Goal: Check status: Check status

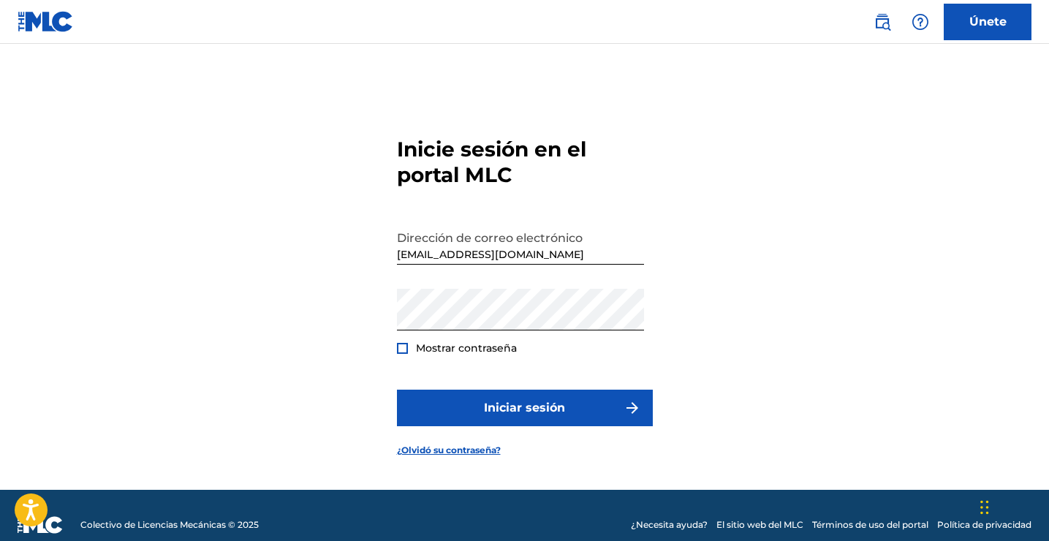
click at [404, 347] on div at bounding box center [402, 348] width 11 height 11
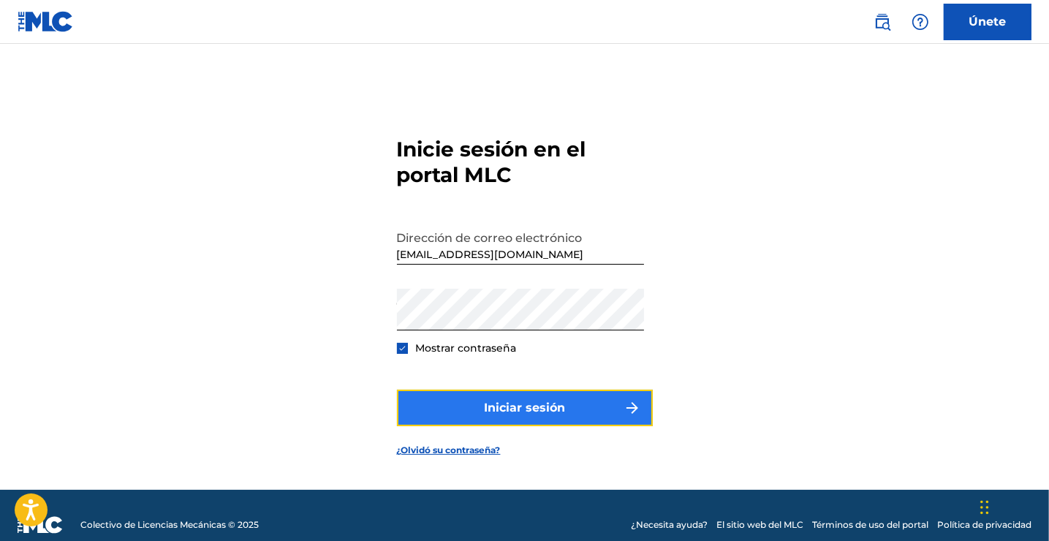
click at [471, 399] on button "Iniciar sesión" at bounding box center [525, 408] width 256 height 37
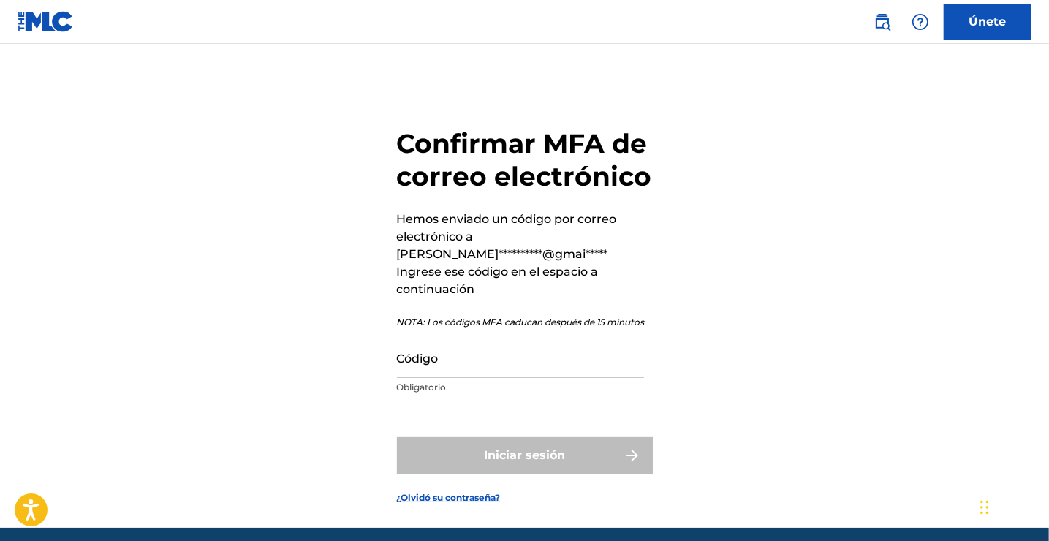
click at [471, 292] on div "**********" at bounding box center [525, 264] width 256 height 275
click at [468, 336] on input "Código" at bounding box center [520, 357] width 247 height 42
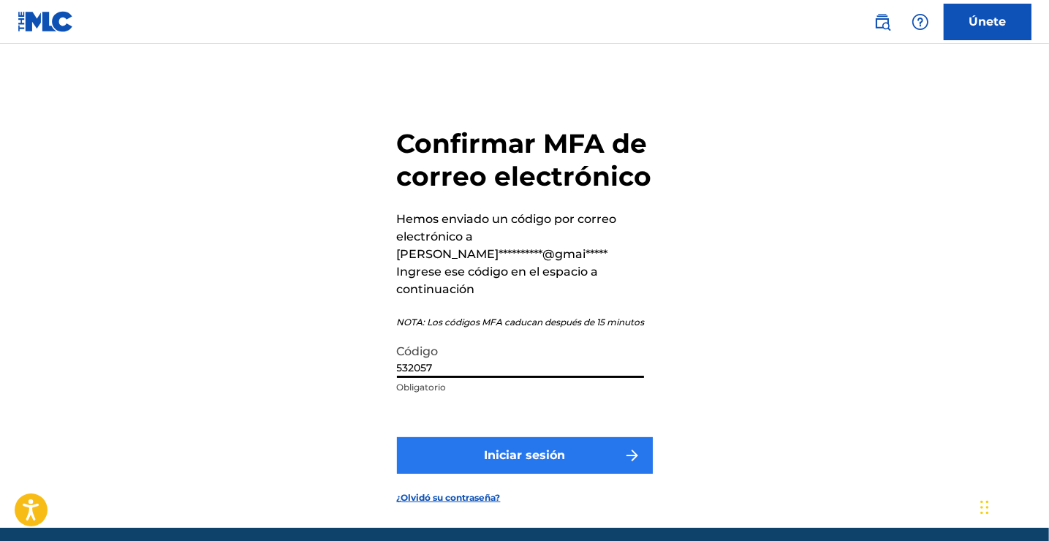
type input "532057"
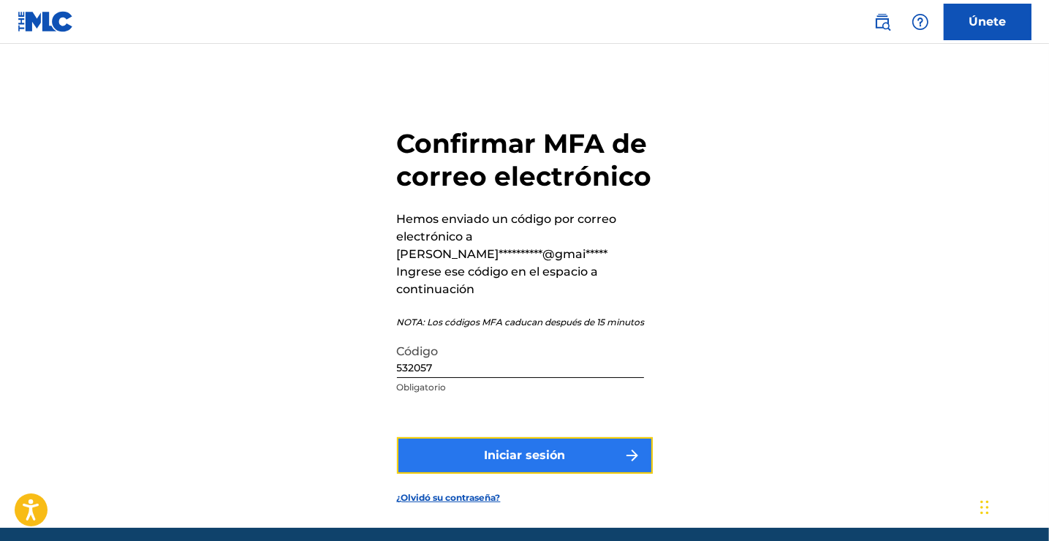
click at [498, 447] on font "Iniciar sesión" at bounding box center [524, 456] width 81 height 18
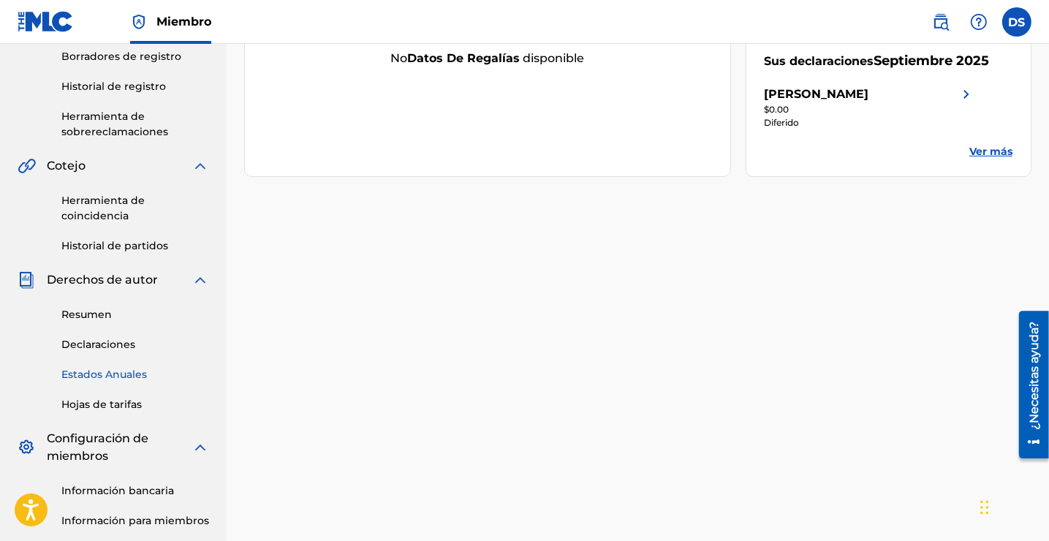
scroll to position [295, 0]
click at [100, 332] on div "Resumen Declaraciones Estados Anuales Hojas de tarifas" at bounding box center [114, 350] width 192 height 124
click at [109, 343] on link "Declaraciones" at bounding box center [135, 343] width 148 height 15
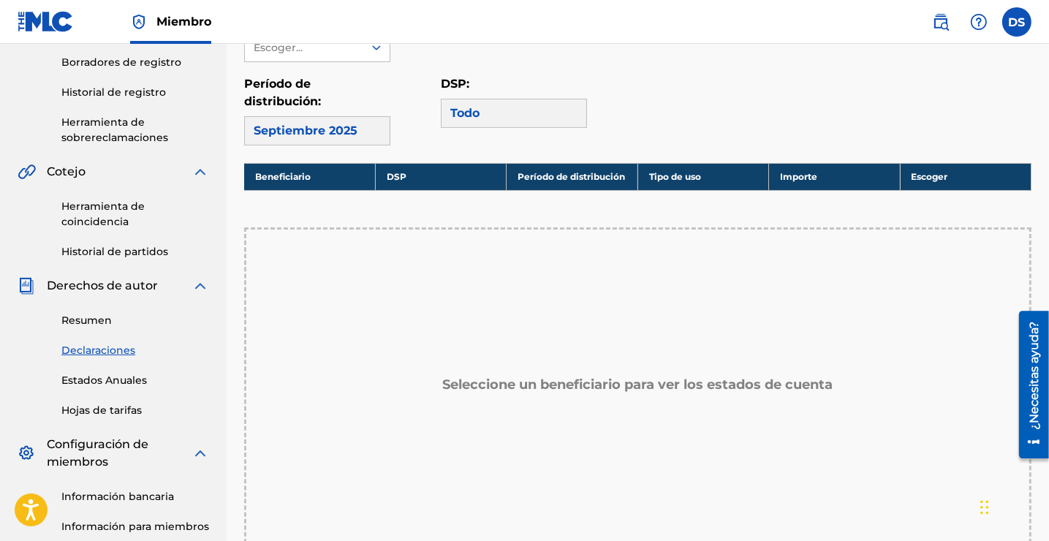
scroll to position [288, 0]
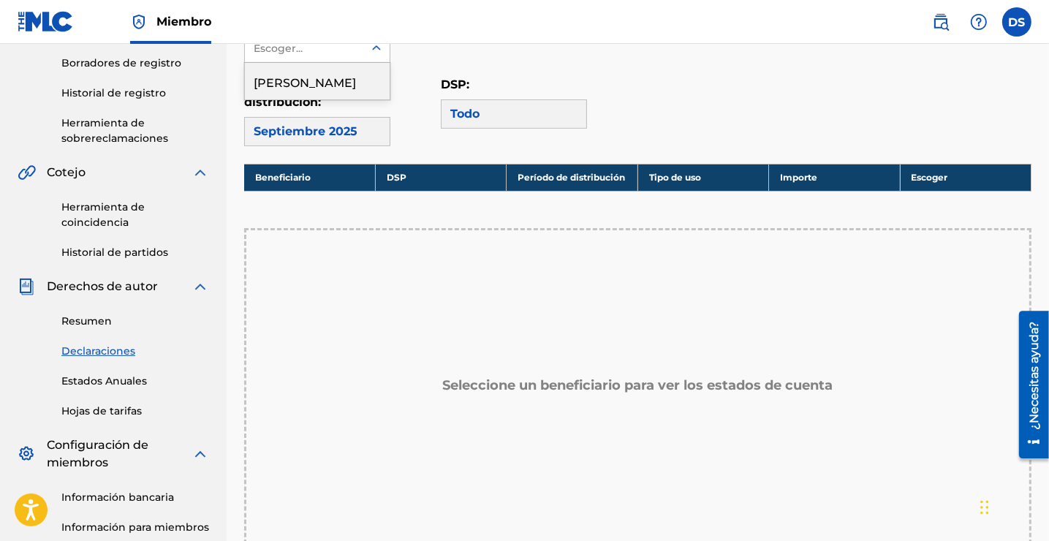
click at [365, 45] on div at bounding box center [376, 48] width 26 height 26
click at [352, 99] on div "[PERSON_NAME]" at bounding box center [317, 81] width 145 height 37
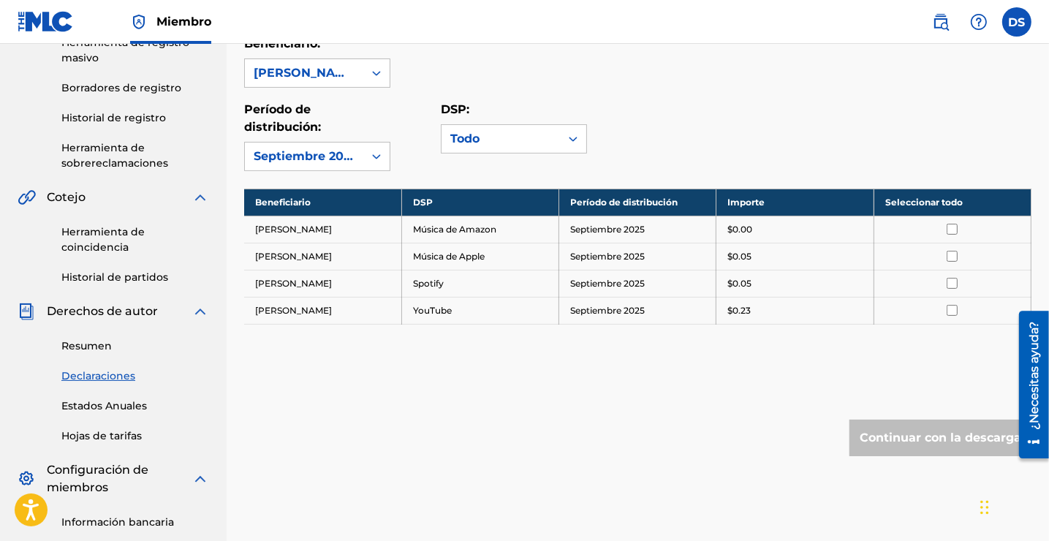
scroll to position [226, 0]
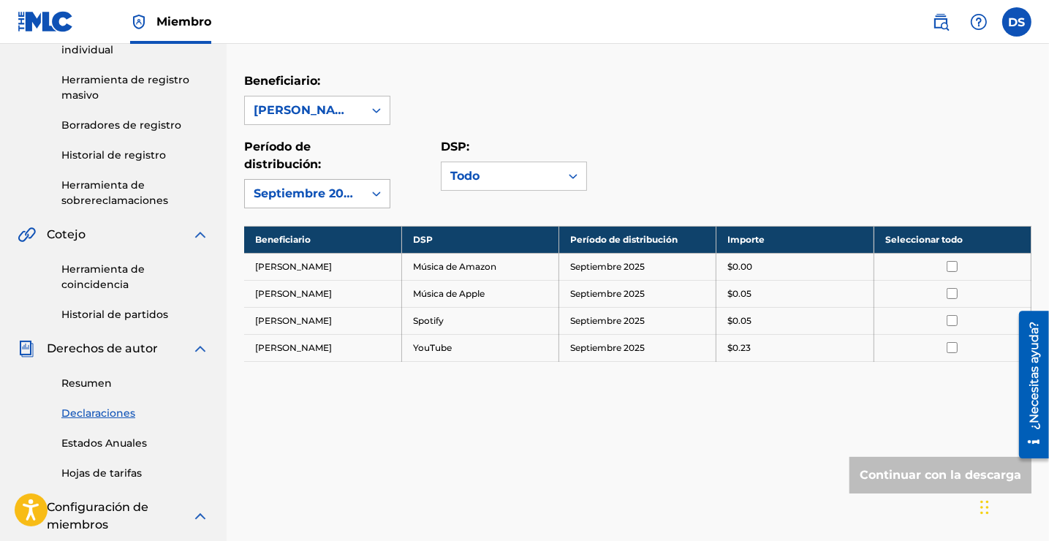
drag, startPoint x: 347, startPoint y: 175, endPoint x: 347, endPoint y: 194, distance: 19.0
click at [347, 194] on div "Período de distribución: [DATE]" at bounding box center [317, 173] width 146 height 70
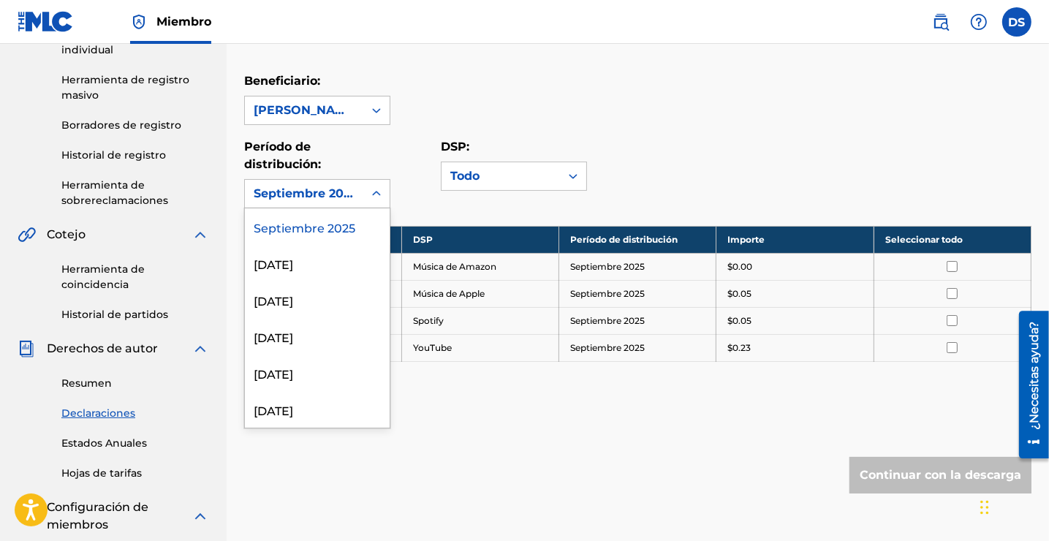
click at [347, 194] on div "Septiembre 2025" at bounding box center [304, 194] width 101 height 18
click at [325, 260] on div "Agosto 2025" at bounding box center [317, 263] width 145 height 37
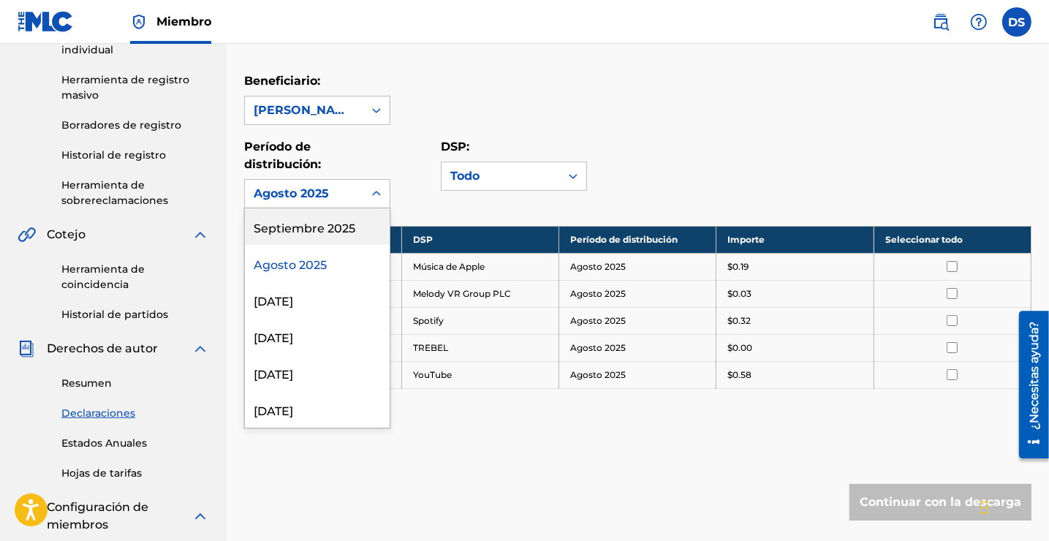
click at [333, 195] on div "Agosto 2025" at bounding box center [304, 194] width 101 height 18
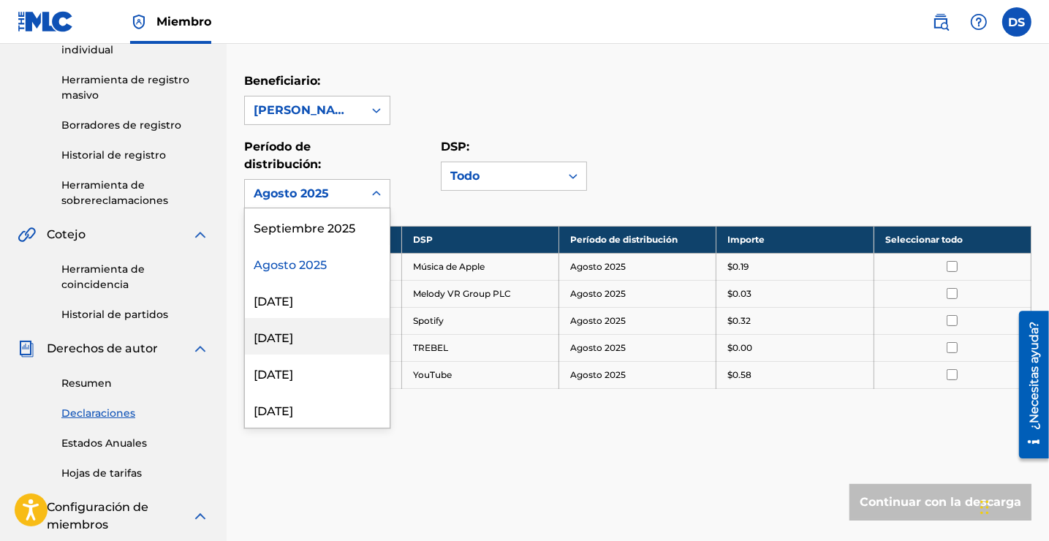
click at [329, 318] on div "[DATE]" at bounding box center [317, 336] width 145 height 37
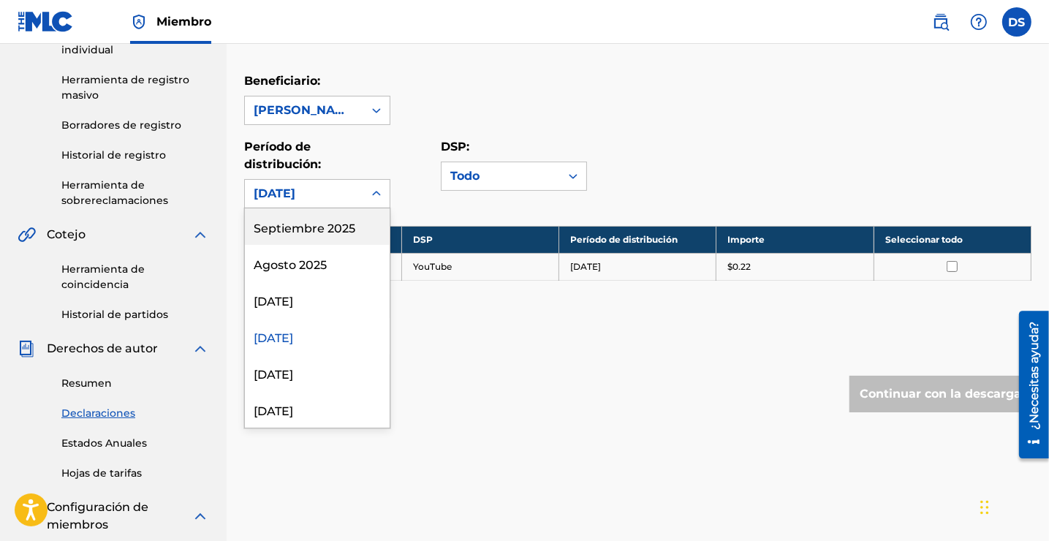
click at [325, 189] on div "[DATE]" at bounding box center [304, 194] width 101 height 18
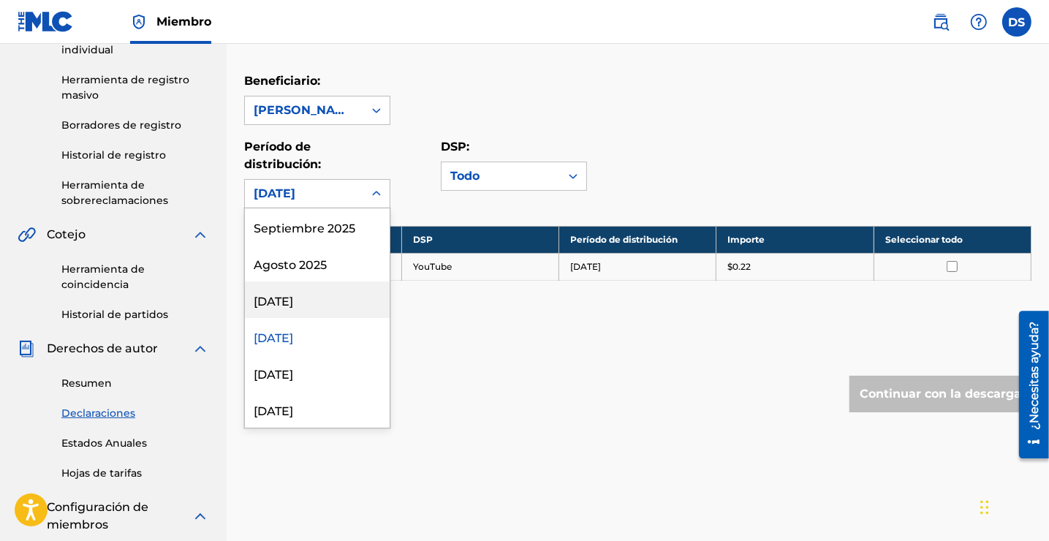
click at [308, 289] on div "[DATE]" at bounding box center [317, 299] width 145 height 37
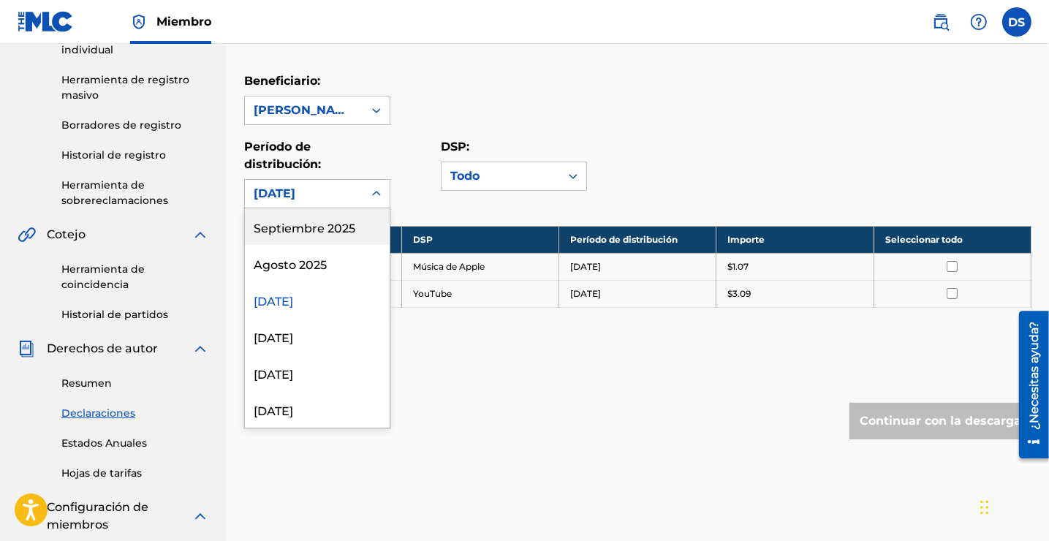
click at [328, 199] on div "[DATE]" at bounding box center [304, 194] width 101 height 18
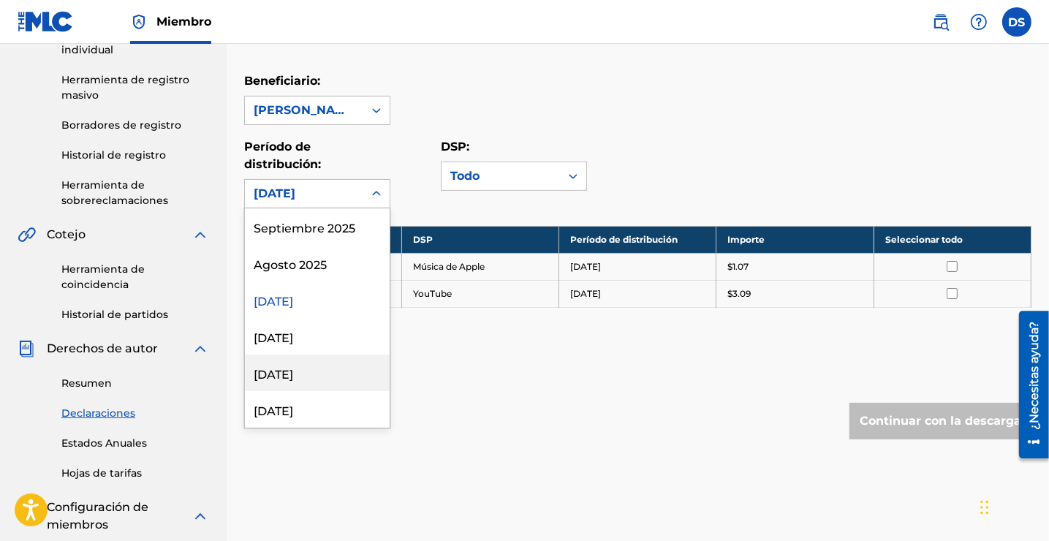
click at [313, 389] on div "[DATE]" at bounding box center [317, 373] width 145 height 37
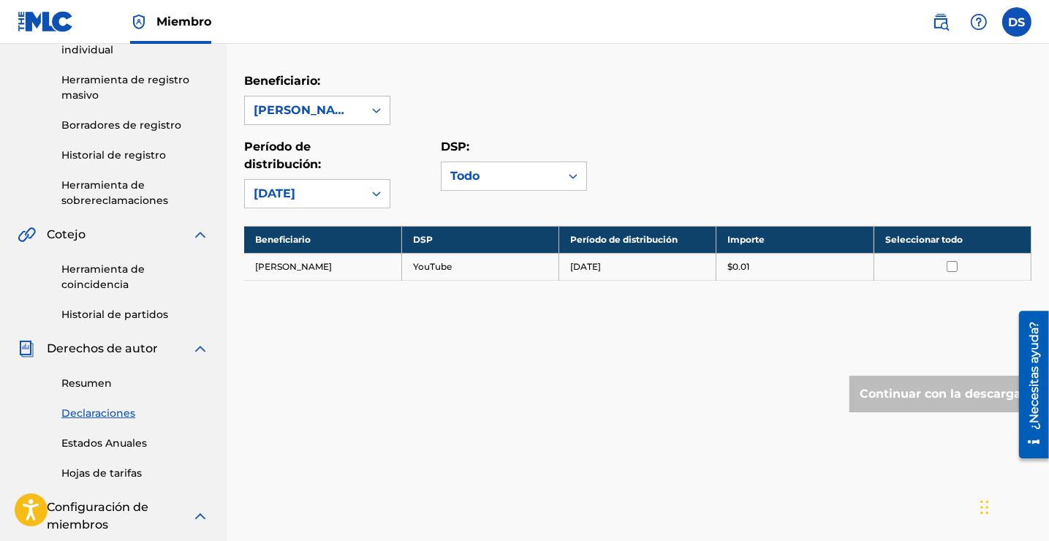
click at [285, 189] on div "[DATE]" at bounding box center [304, 194] width 101 height 18
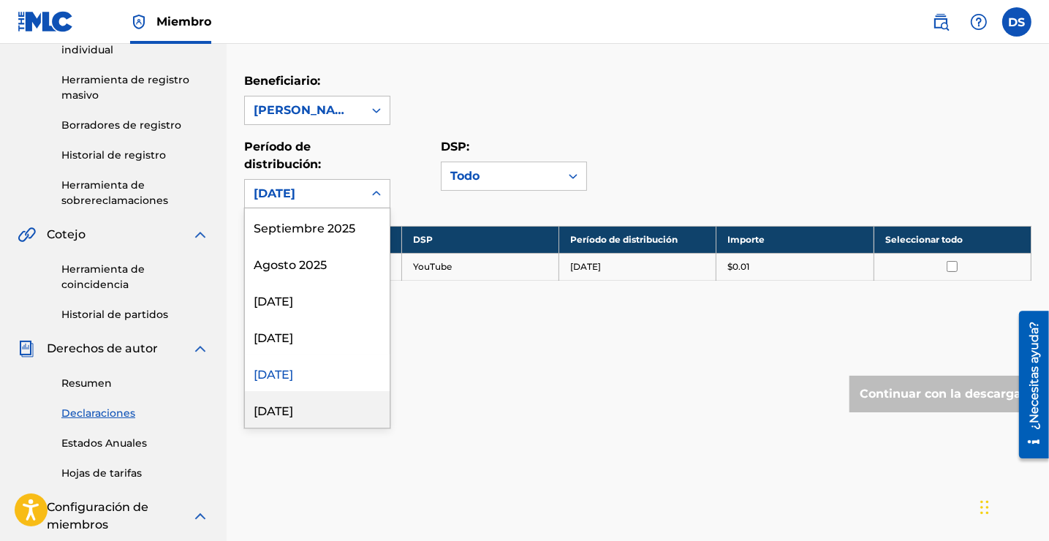
click at [296, 415] on div "[DATE]" at bounding box center [317, 409] width 145 height 37
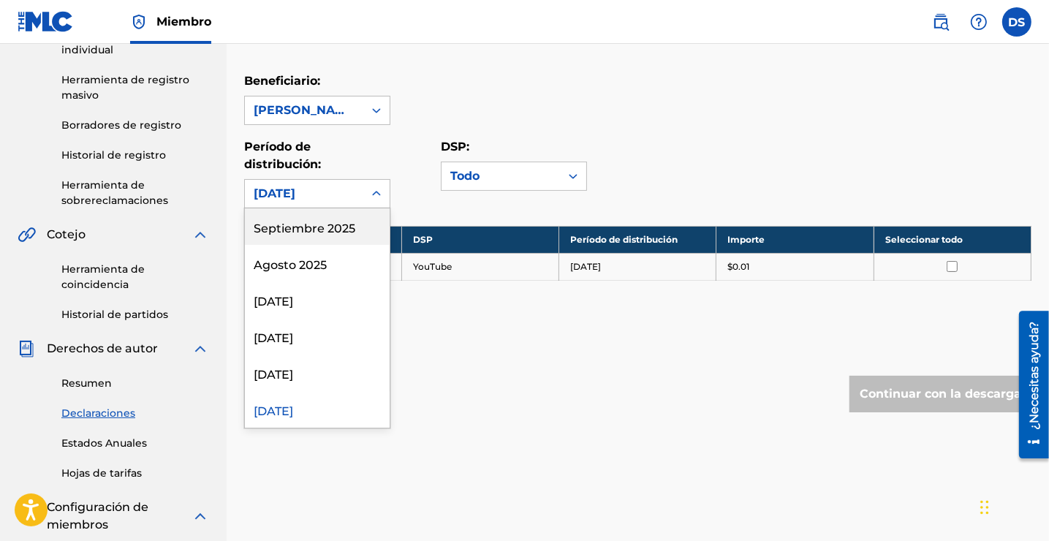
drag, startPoint x: 293, startPoint y: 190, endPoint x: 301, endPoint y: 357, distance: 166.9
click at [301, 208] on div "opción [DATE], seleccionada. 54 resultados disponibles. Use Arriba y Abajo para…" at bounding box center [317, 193] width 146 height 29
click at [301, 236] on div "Septiembre 2025" at bounding box center [317, 226] width 145 height 37
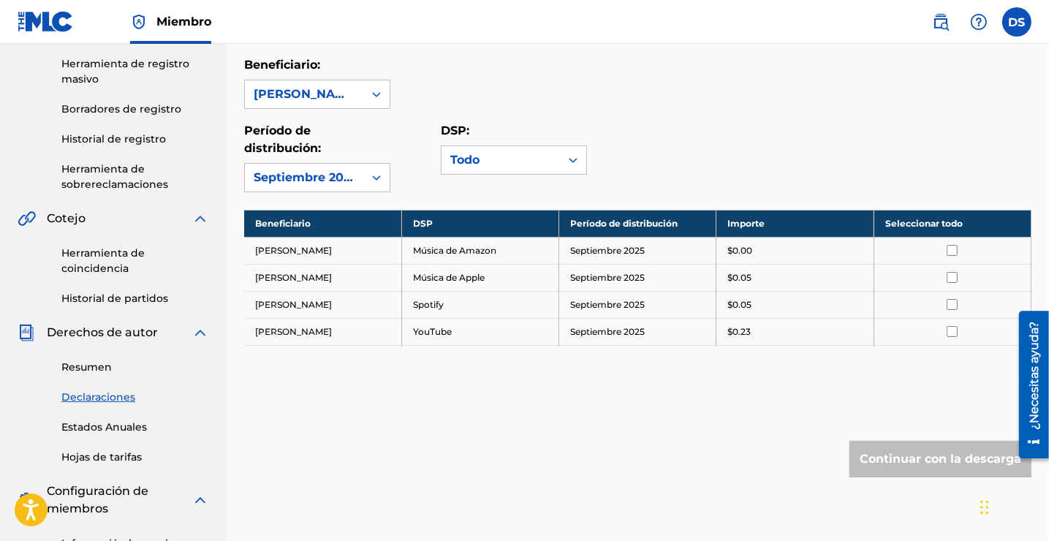
scroll to position [244, 0]
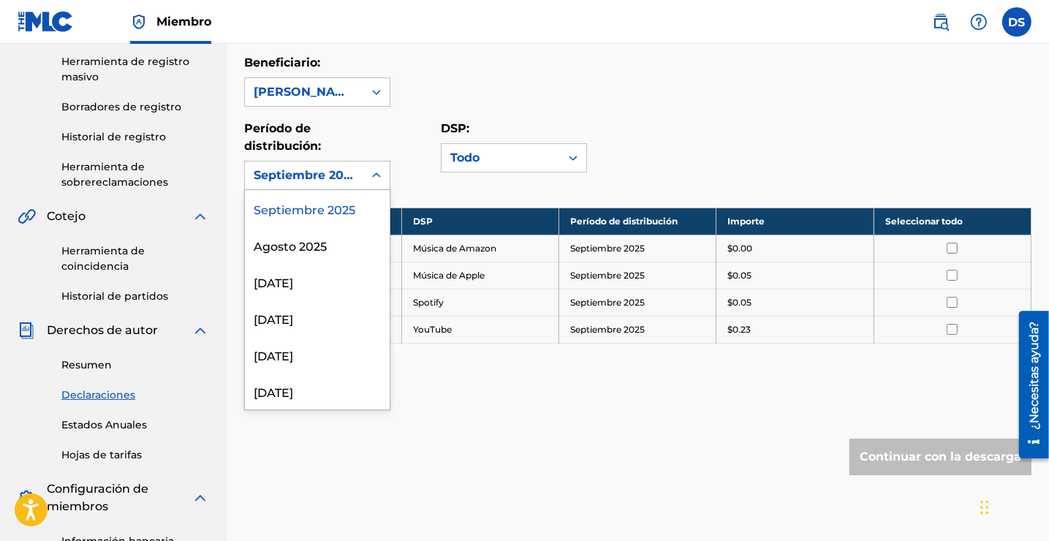
click at [344, 171] on div "Septiembre 2025" at bounding box center [304, 176] width 101 height 18
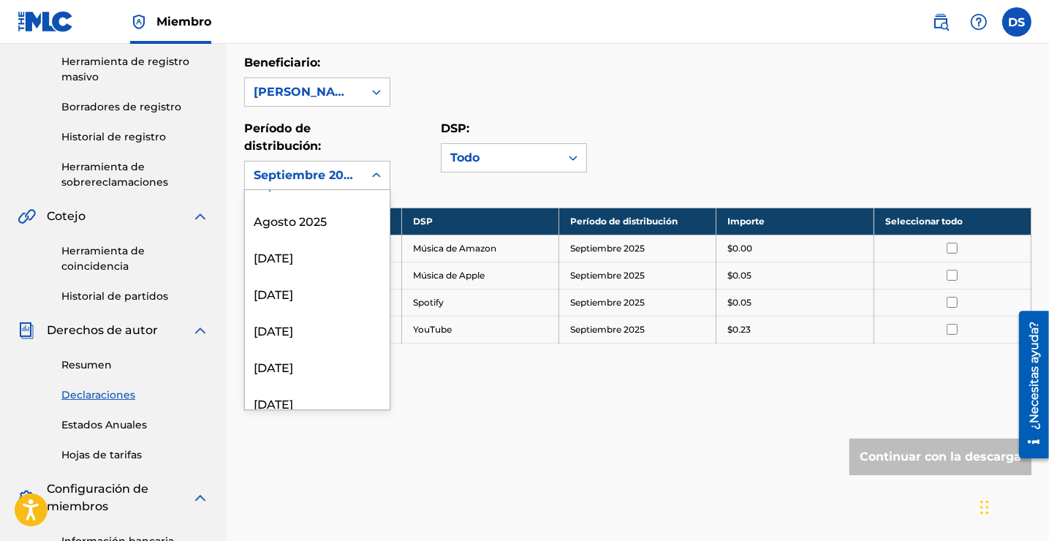
scroll to position [0, 0]
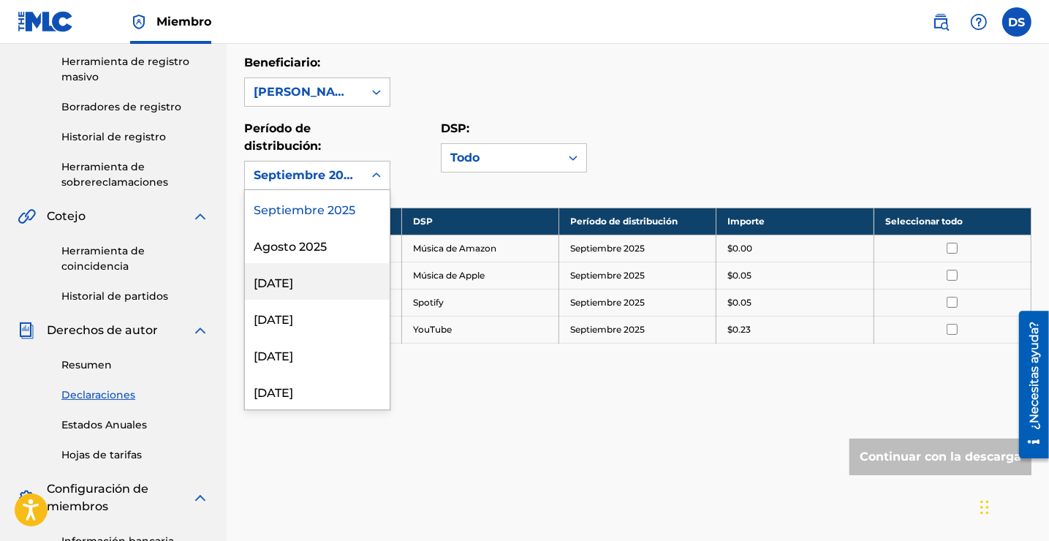
click at [318, 273] on div "[DATE]" at bounding box center [317, 281] width 145 height 37
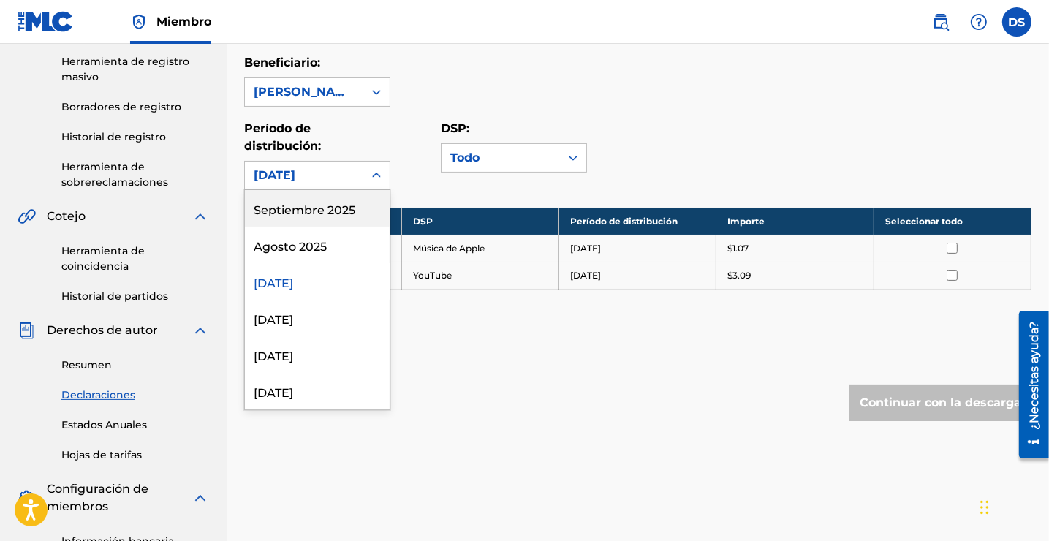
click at [322, 174] on div "[DATE]" at bounding box center [304, 176] width 101 height 18
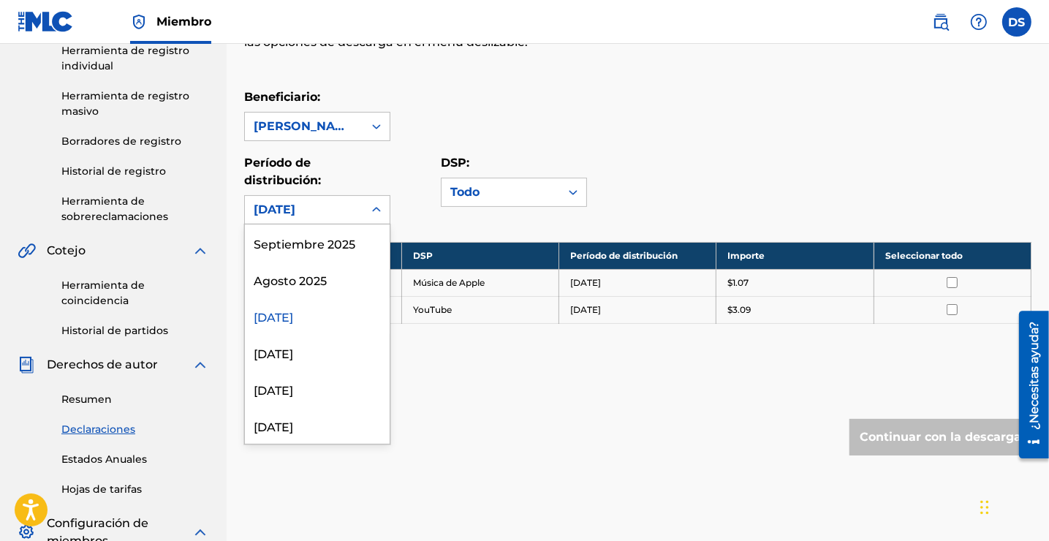
scroll to position [205, 0]
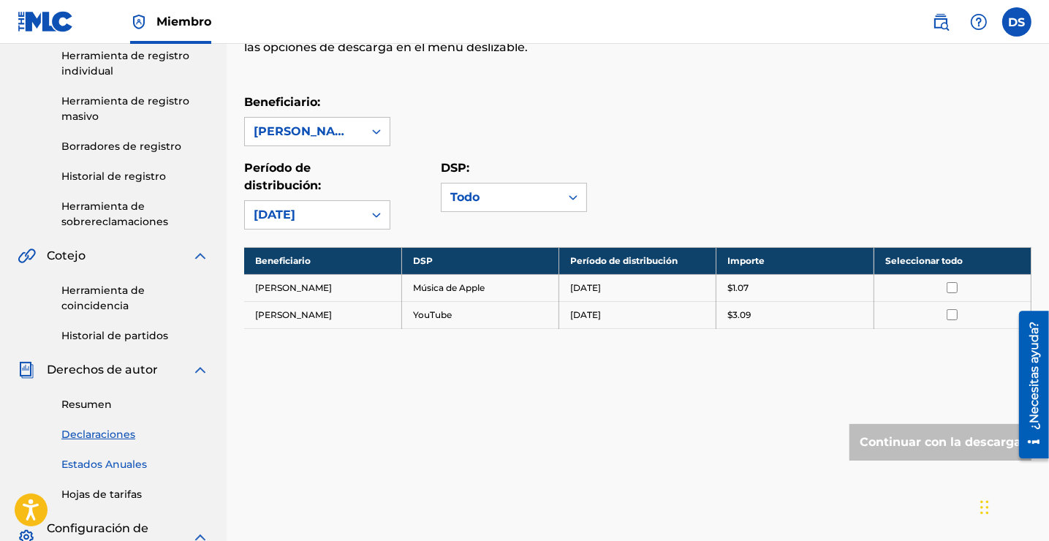
click at [132, 461] on link "Estados Anuales" at bounding box center [135, 464] width 148 height 15
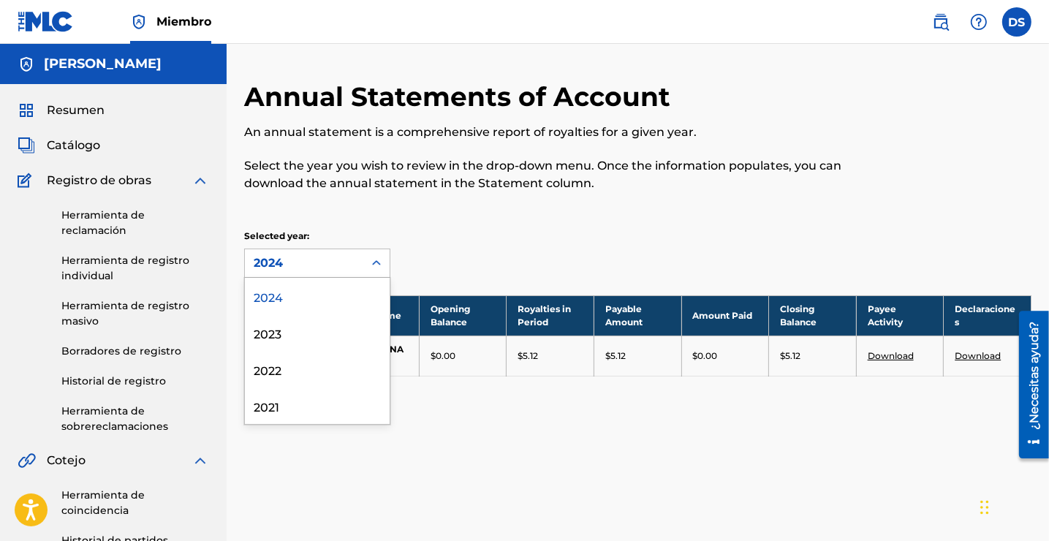
click at [295, 254] on div "2024" at bounding box center [304, 263] width 101 height 18
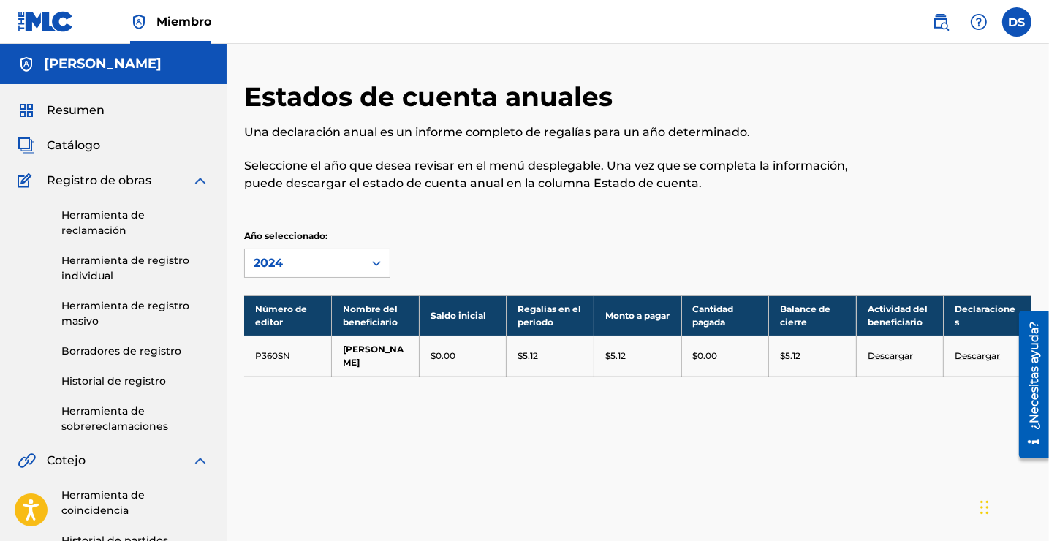
click at [295, 254] on div "2024" at bounding box center [304, 263] width 101 height 18
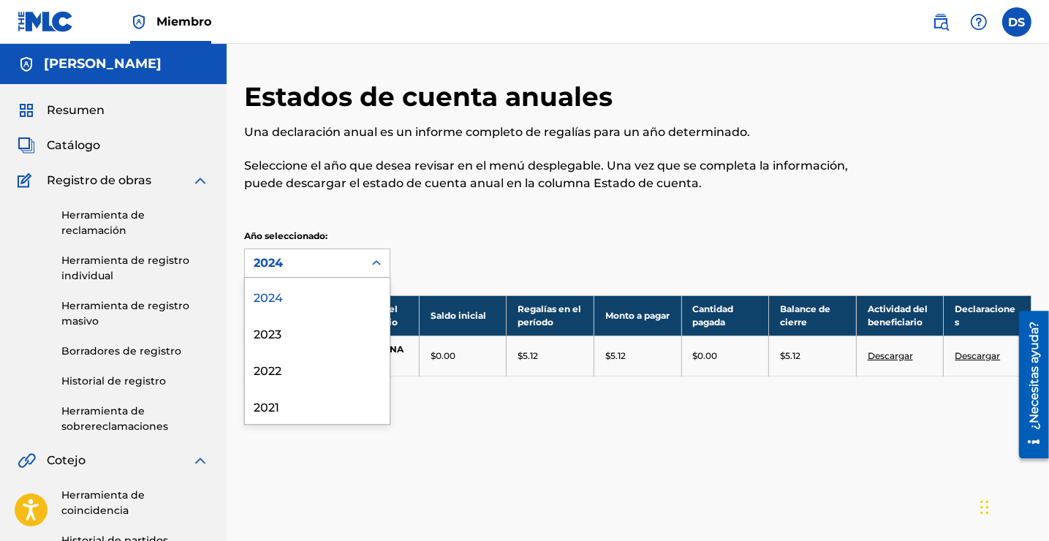
click at [295, 254] on div "2024" at bounding box center [304, 263] width 101 height 18
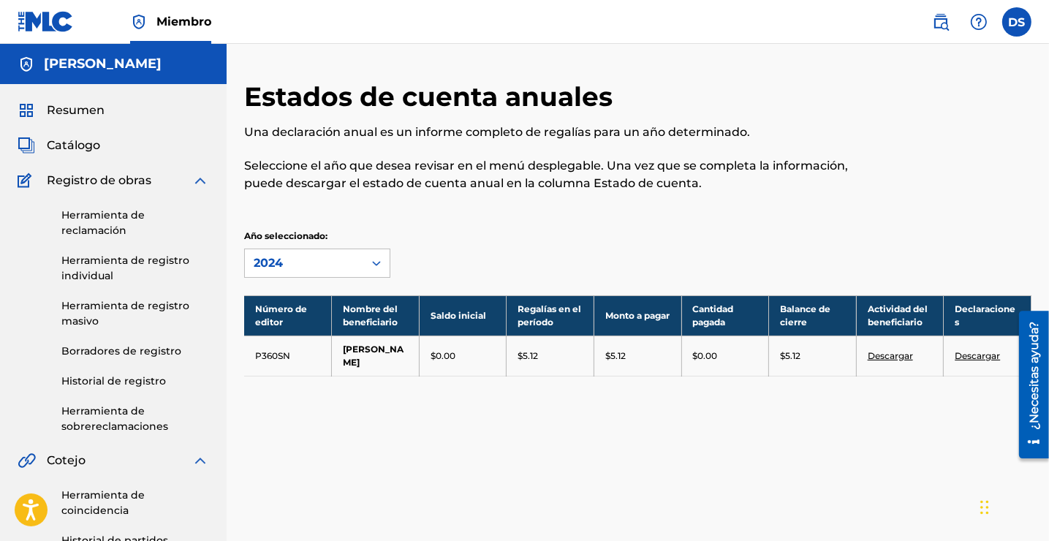
click at [293, 262] on div "2024" at bounding box center [304, 263] width 101 height 18
